Goal: Information Seeking & Learning: Compare options

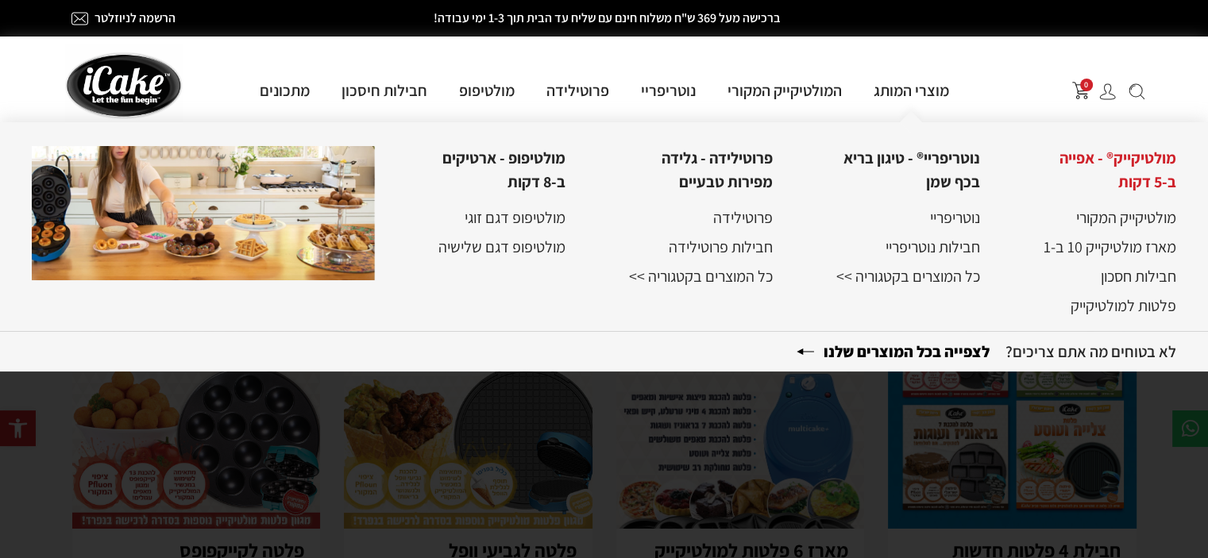
click at [1152, 151] on link "מולטיקייק® - אפייה ב-5 דקות" at bounding box center [1117, 170] width 117 height 44
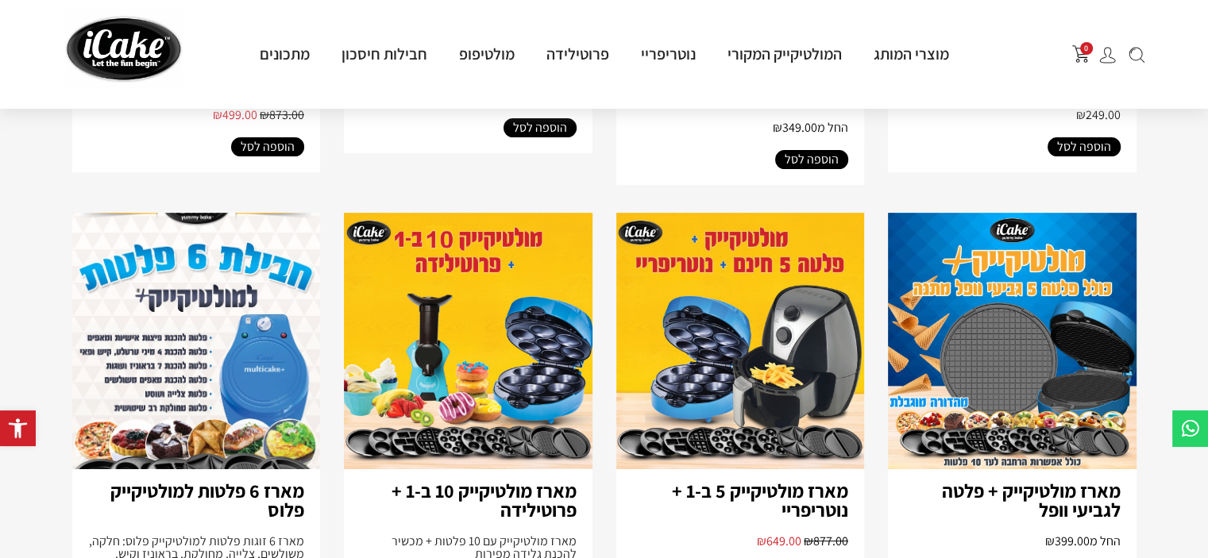
scroll to position [635, 0]
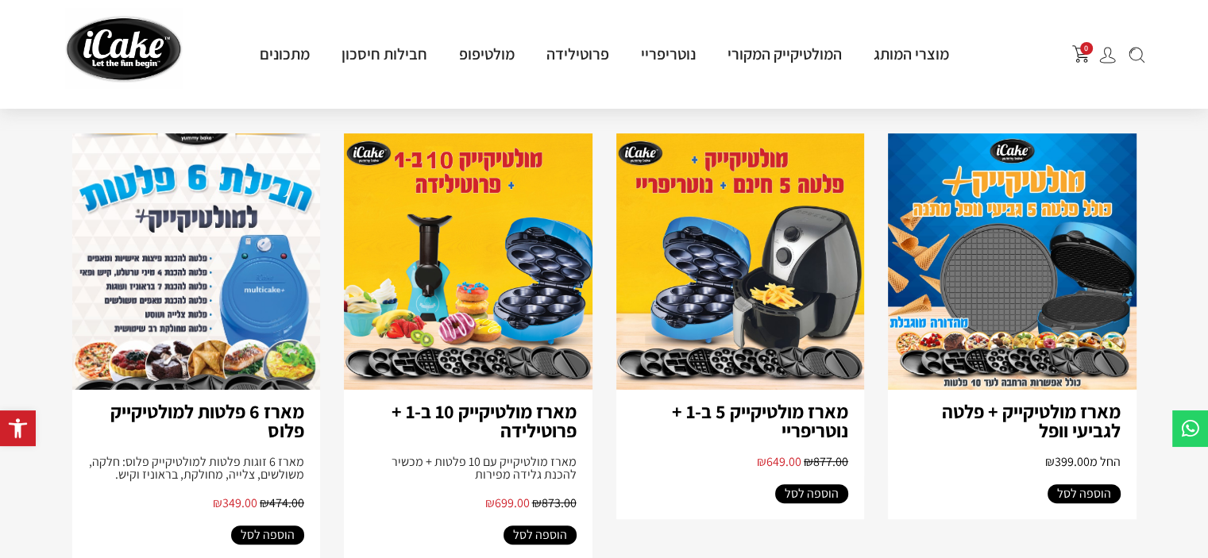
click at [187, 358] on img at bounding box center [196, 261] width 249 height 257
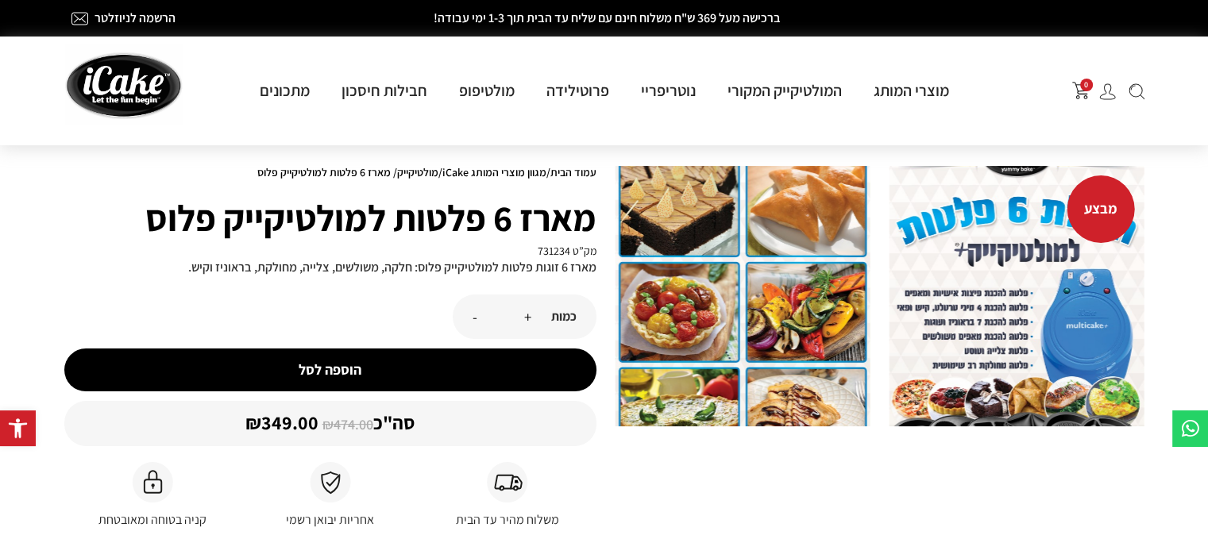
click at [915, 377] on img at bounding box center [1016, 296] width 255 height 260
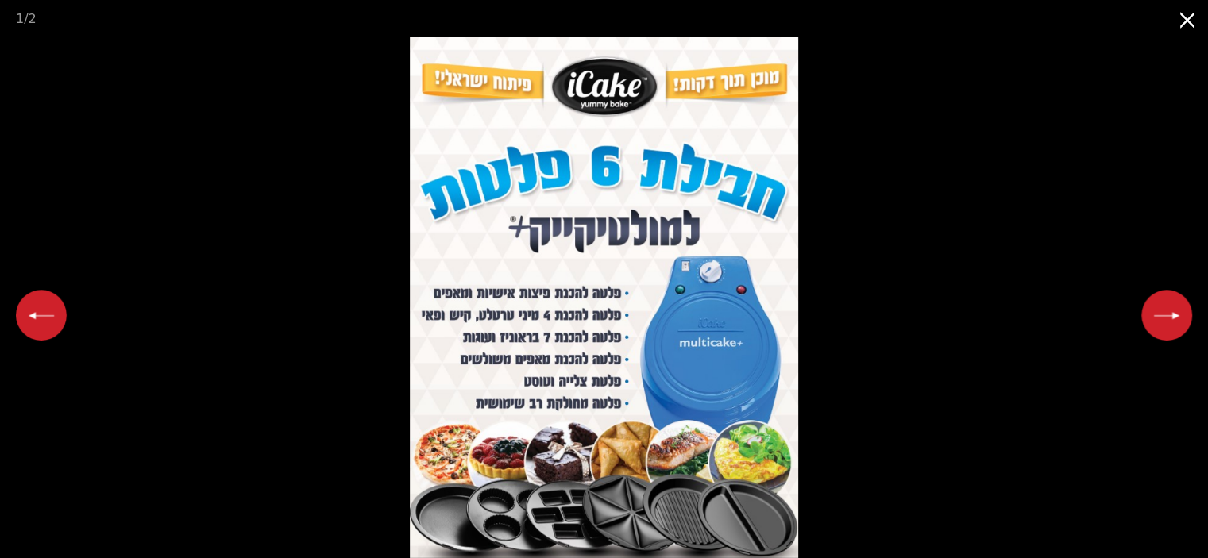
click at [1195, 16] on button "Close gallery" at bounding box center [1188, 18] width 40 height 37
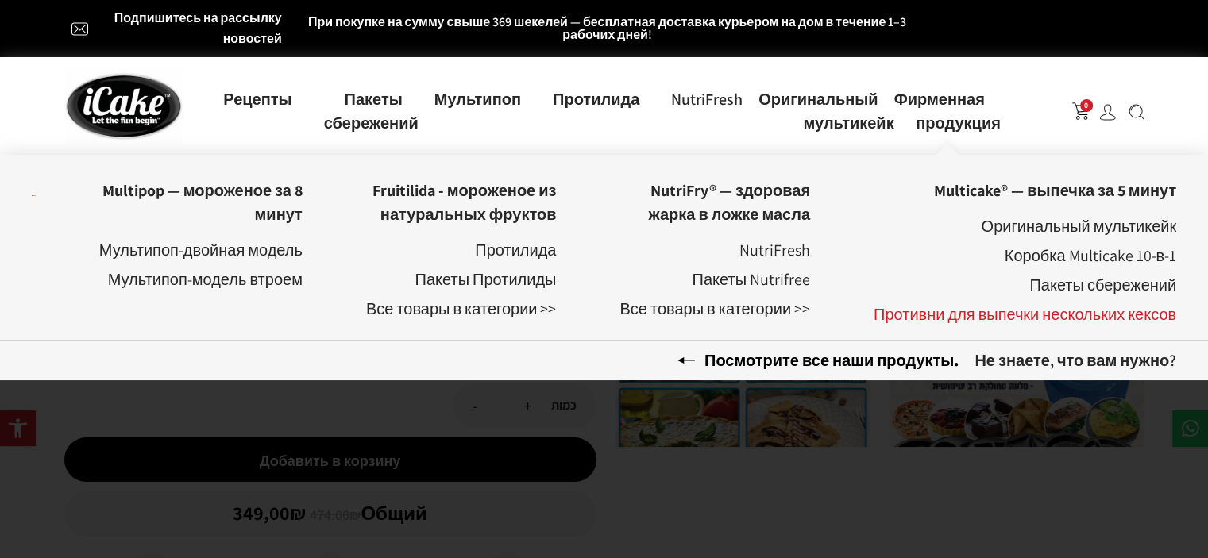
click at [1001, 314] on font "Противни для выпечки нескольких кексов" at bounding box center [1025, 314] width 303 height 21
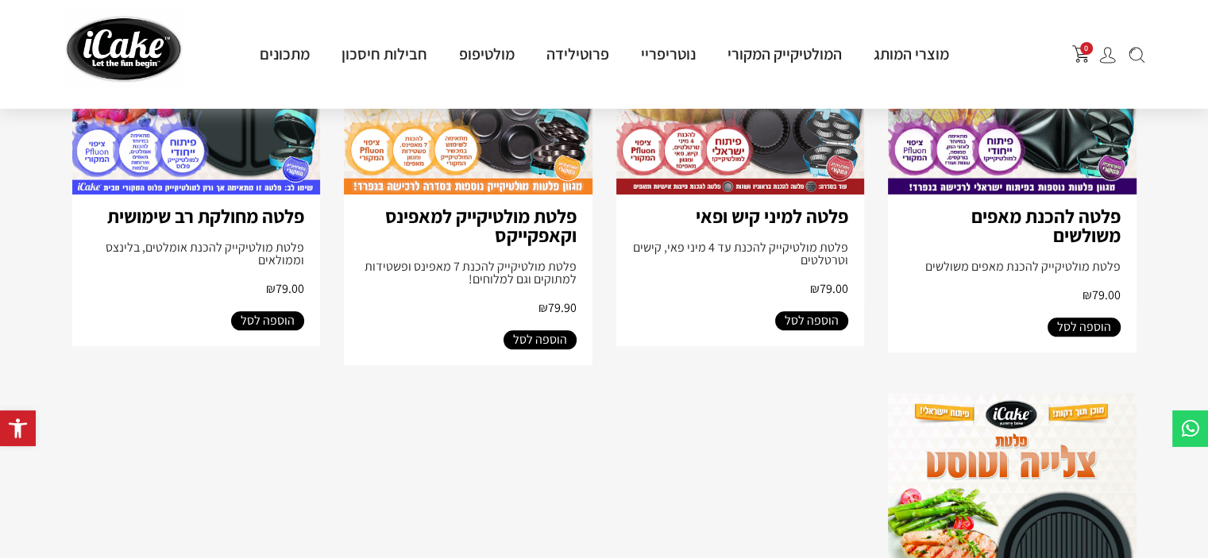
scroll to position [1112, 0]
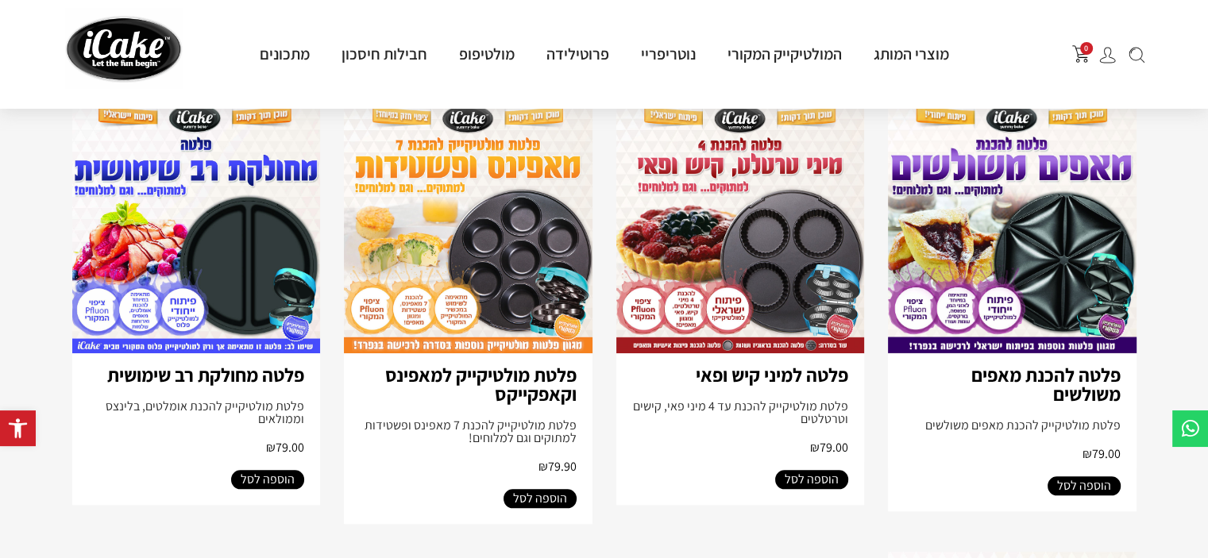
click at [831, 288] on img at bounding box center [740, 225] width 249 height 257
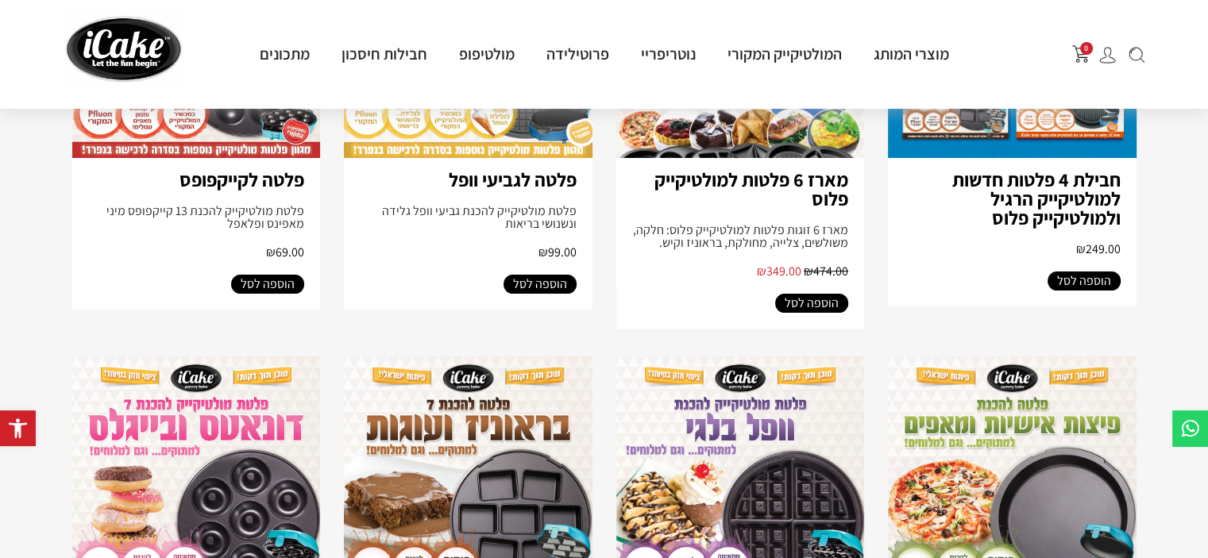
scroll to position [0, 0]
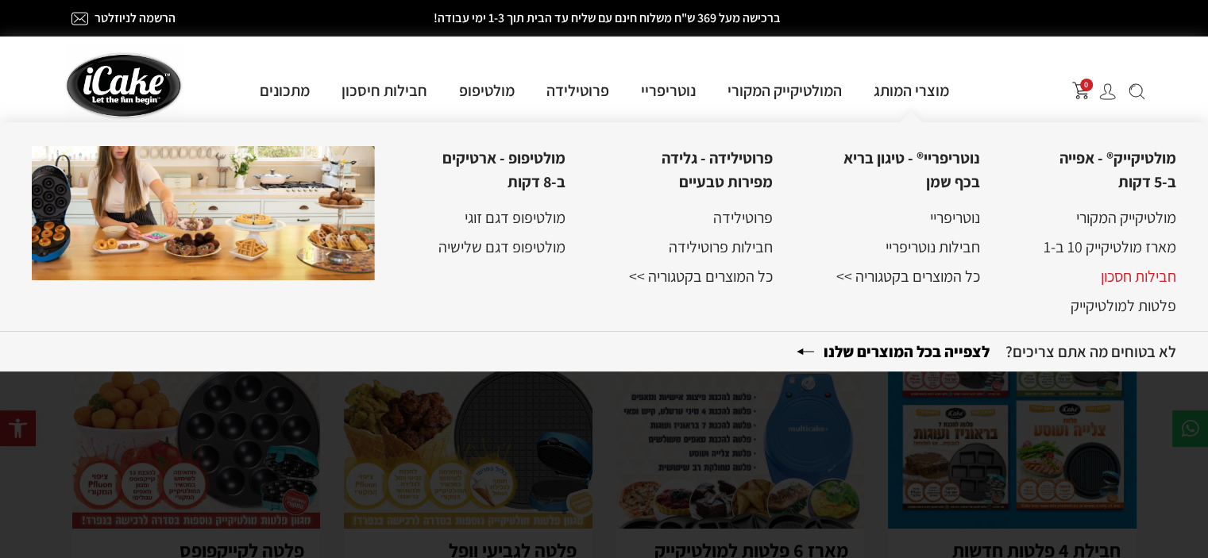
click at [1148, 276] on link "חבילות חסכון" at bounding box center [1138, 276] width 75 height 21
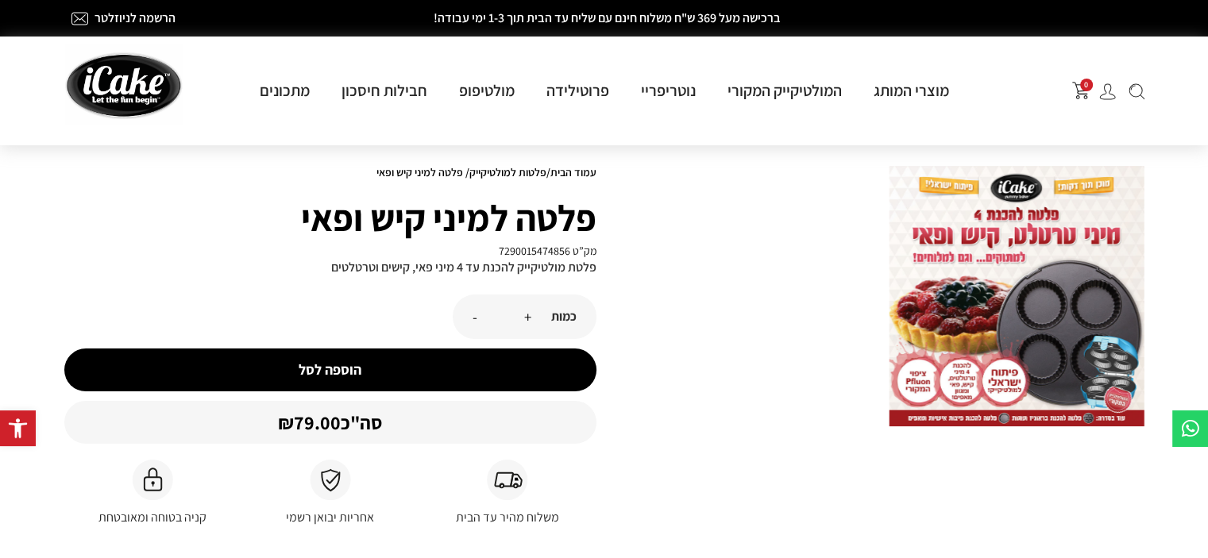
click at [1108, 353] on img at bounding box center [1016, 296] width 255 height 260
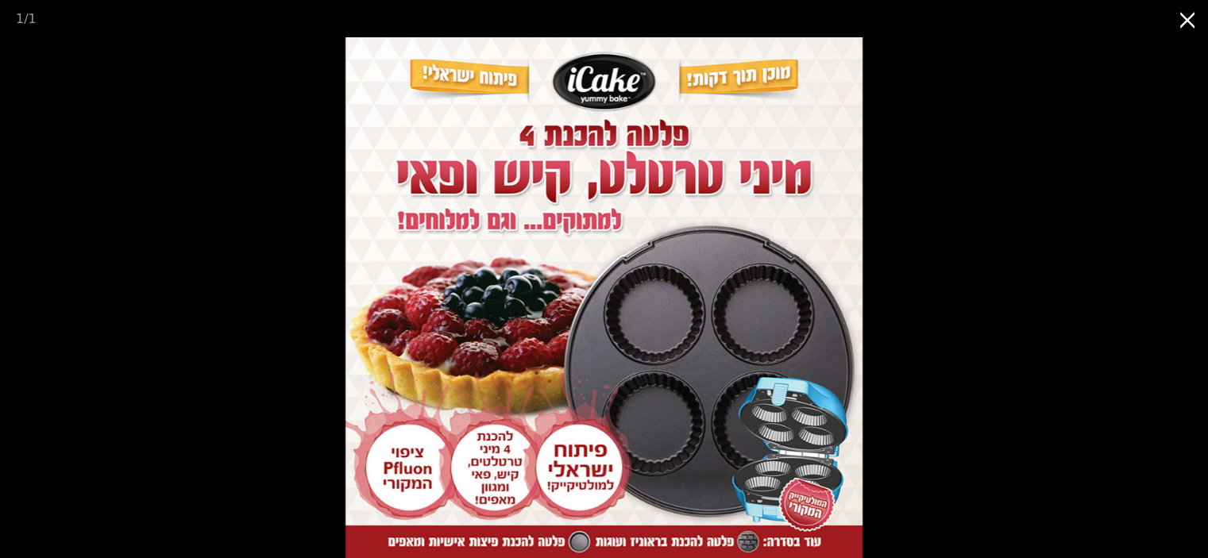
click at [1184, 17] on button "Close gallery" at bounding box center [1188, 18] width 40 height 37
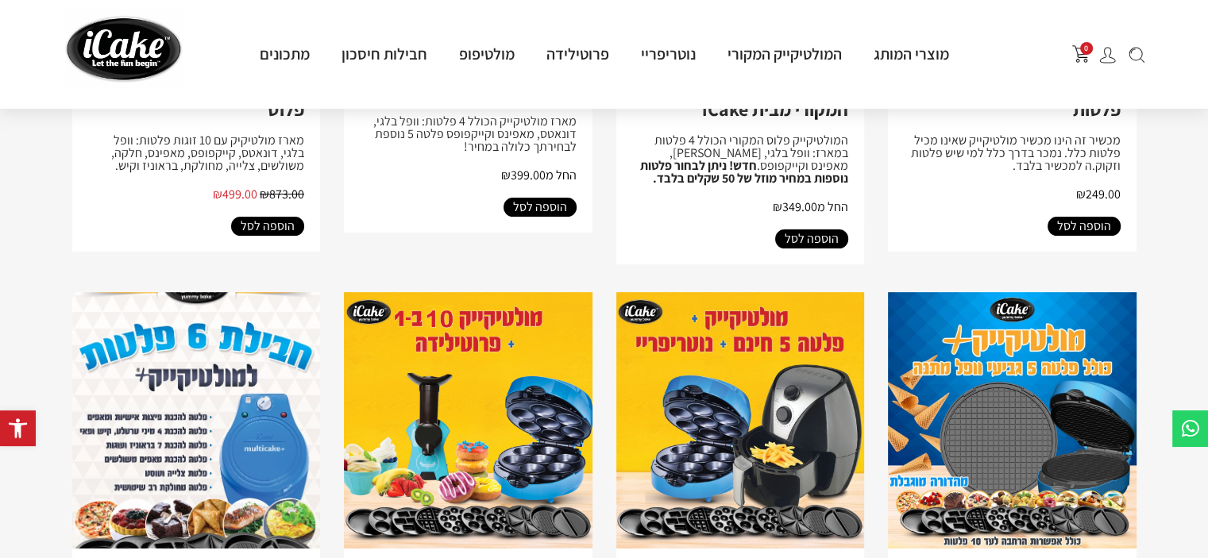
scroll to position [635, 0]
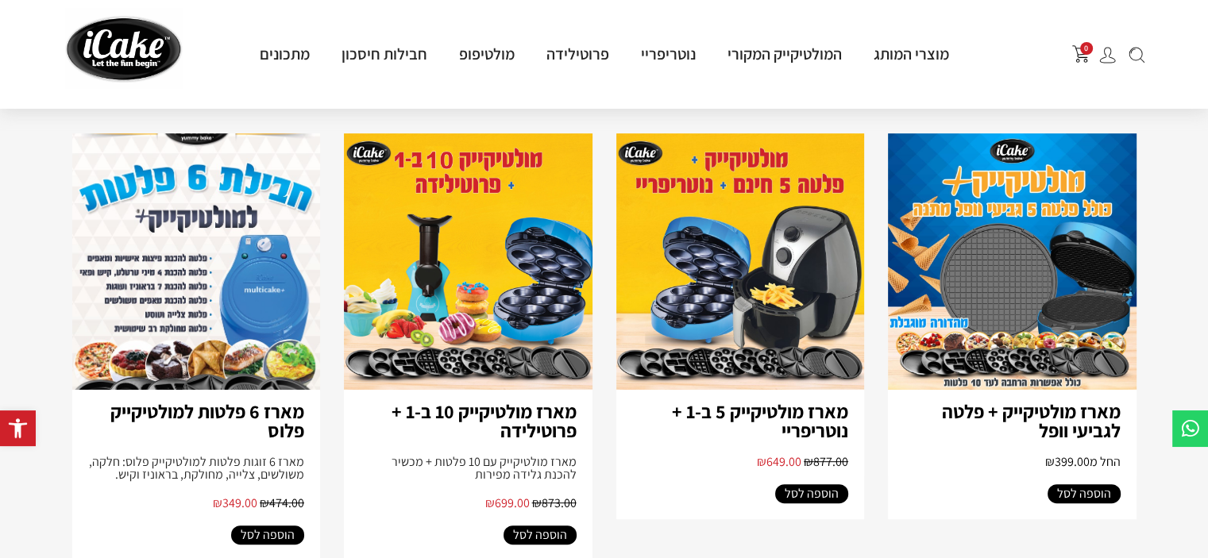
drag, startPoint x: 847, startPoint y: 114, endPoint x: 916, endPoint y: 534, distance: 425.0
click at [916, 534] on article "מארז מולטיקייק + פלטה לגביעי וופל החל מ ₪ 399.00 הוספה לסל" at bounding box center [1012, 346] width 249 height 427
click at [237, 355] on img at bounding box center [196, 261] width 249 height 257
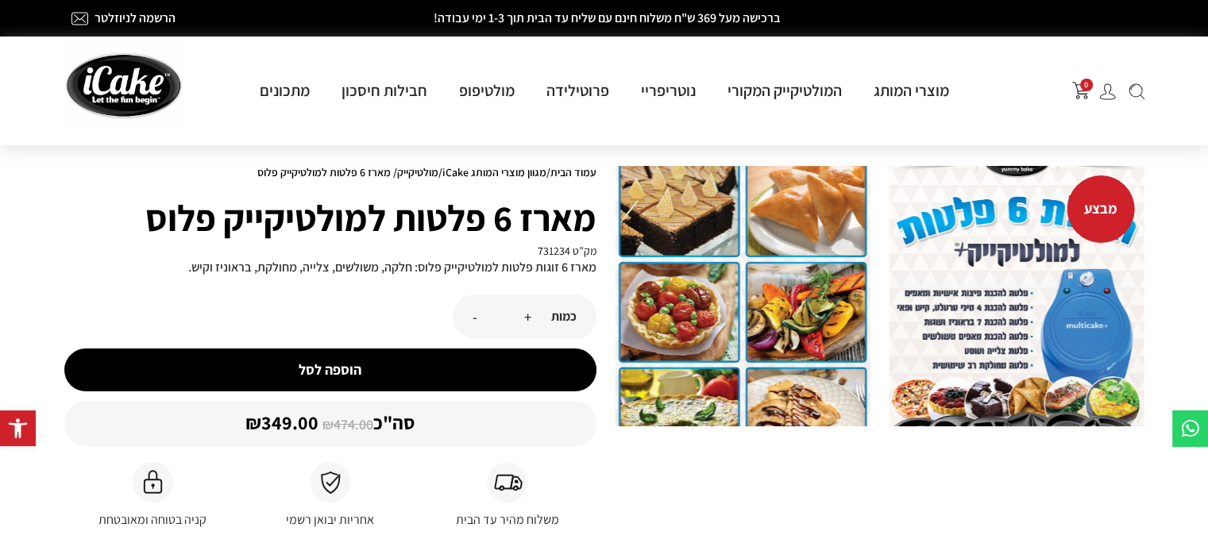
click at [951, 354] on img at bounding box center [1016, 296] width 255 height 260
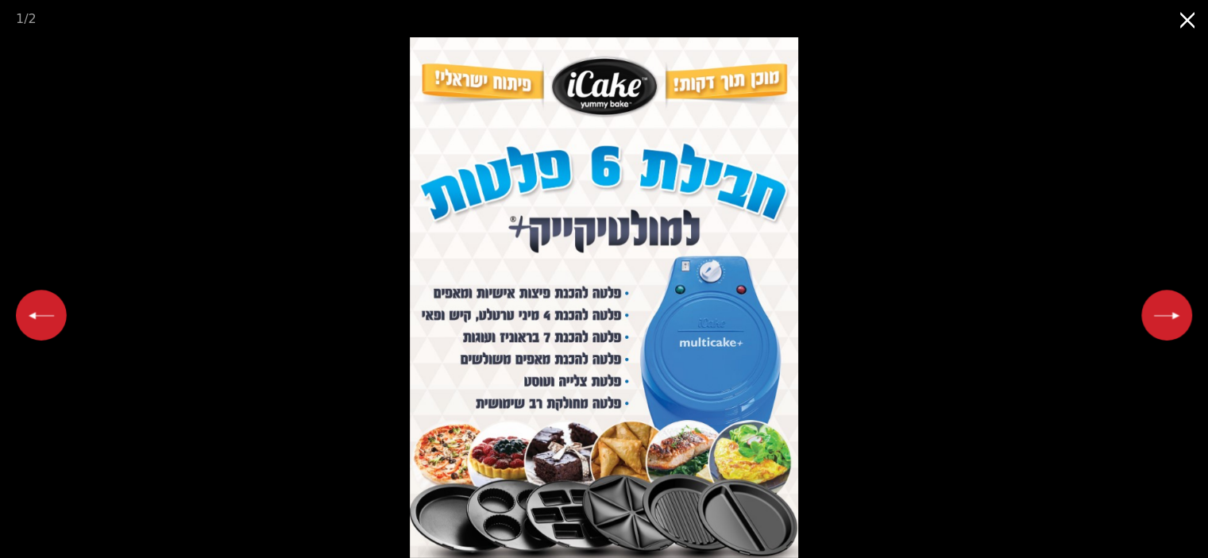
scroll to position [79, 0]
click at [1188, 14] on button "Close gallery" at bounding box center [1188, 18] width 40 height 37
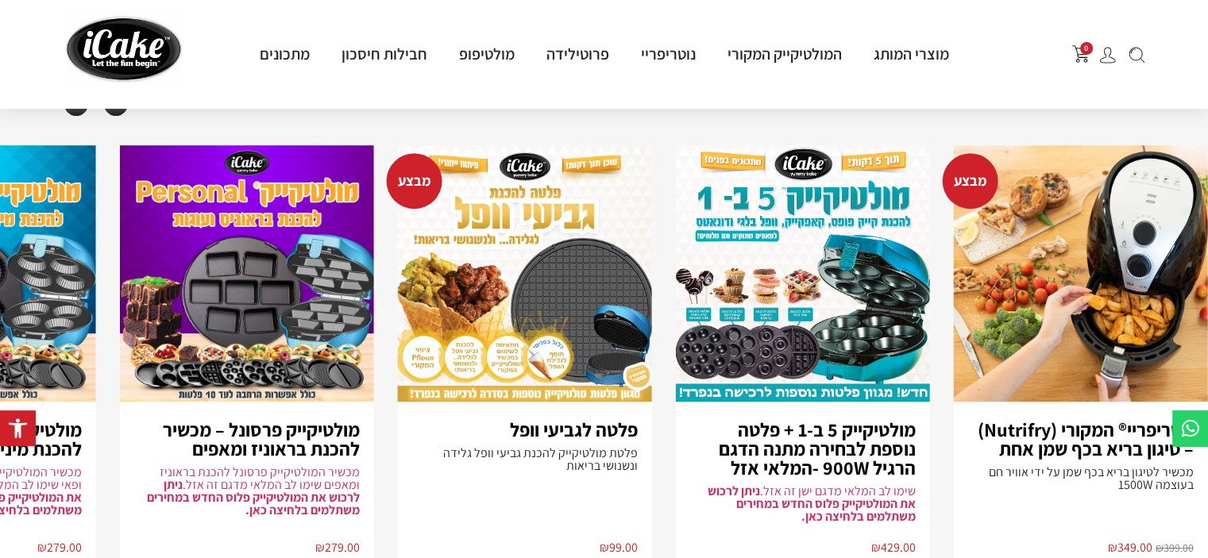
scroll to position [1191, 0]
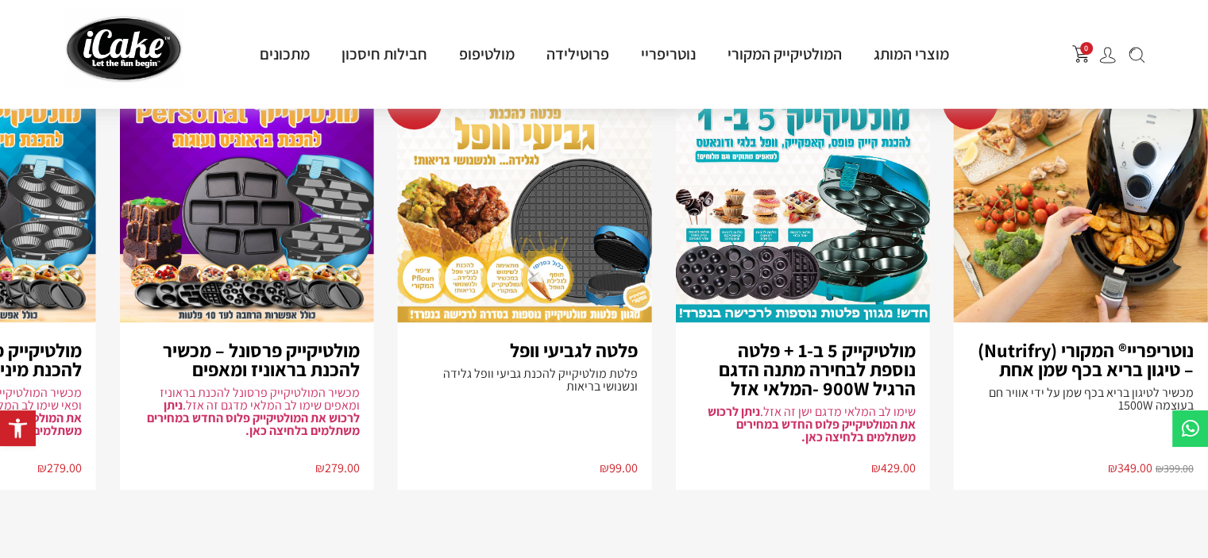
click at [805, 264] on img "2 / 8" at bounding box center [803, 194] width 254 height 257
